Goal: Task Accomplishment & Management: Manage account settings

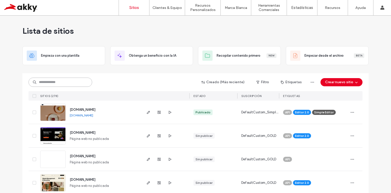
click at [63, 82] on input at bounding box center [61, 81] width 64 height 9
type input "**********"
click at [75, 108] on span "[DOMAIN_NAME]" at bounding box center [83, 110] width 26 height 4
click at [59, 85] on input at bounding box center [61, 81] width 64 height 9
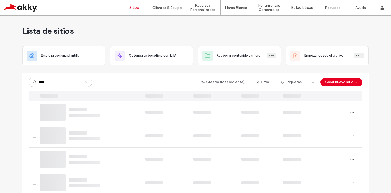
type input "****"
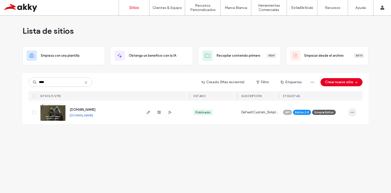
click at [355, 112] on icon "button" at bounding box center [353, 112] width 4 height 4
click at [194, 166] on div "Lista de sitios Empieza con una plantilla Obtenga un beneficio con la IA Recopi…" at bounding box center [195, 104] width 391 height 177
click at [160, 112] on use "button" at bounding box center [159, 112] width 3 height 3
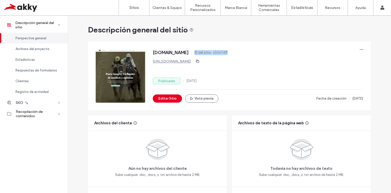
drag, startPoint x: 237, startPoint y: 49, endPoint x: 198, endPoint y: 51, distance: 39.0
click at [198, 51] on div "purasangre.com.mx ID del sitio: c0267dff" at bounding box center [258, 53] width 211 height 8
copy div "ID del sitio: c0267dff"
